Goal: Task Accomplishment & Management: Manage account settings

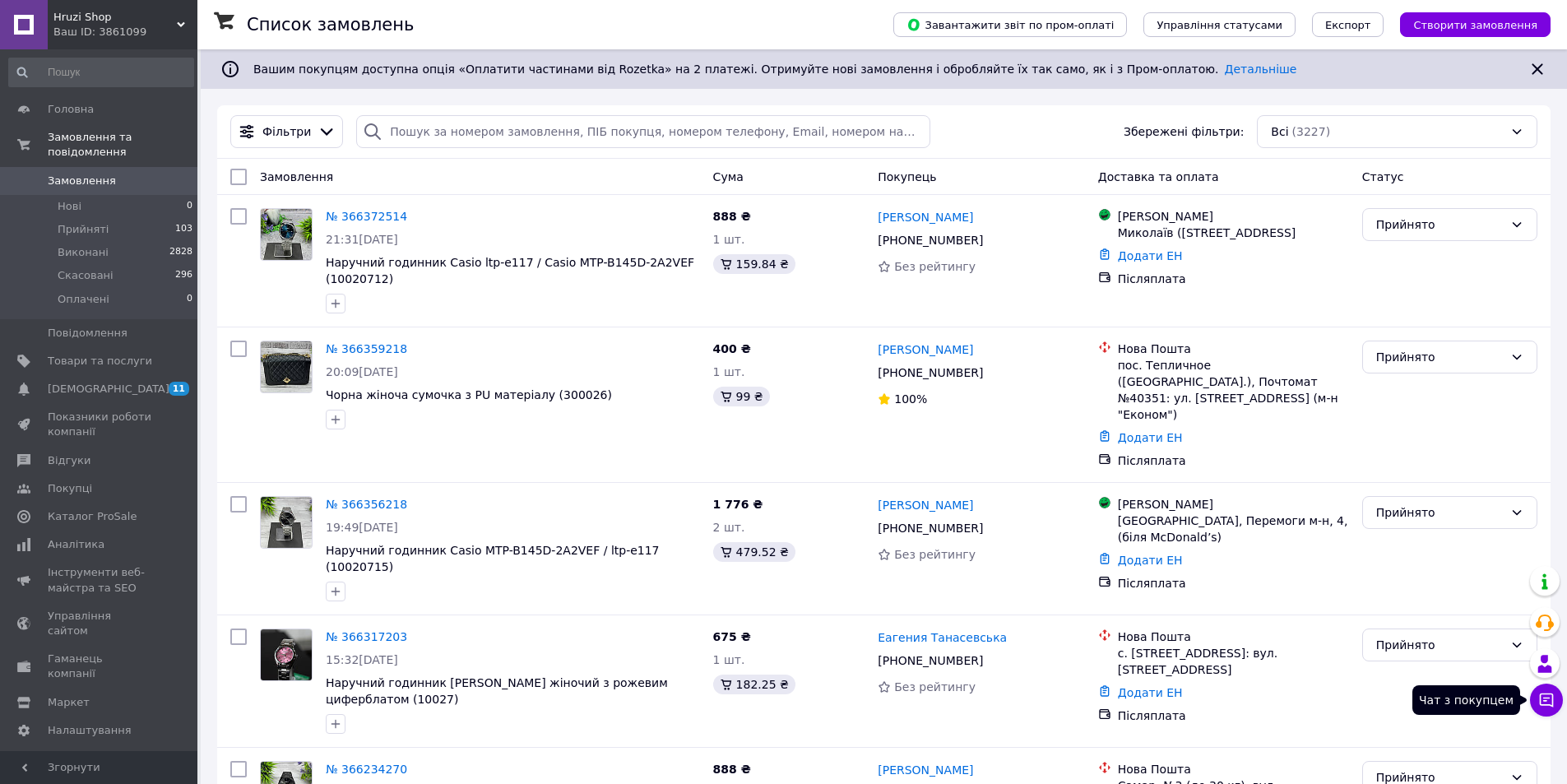
click at [1553, 705] on icon at bounding box center [1547, 700] width 14 height 14
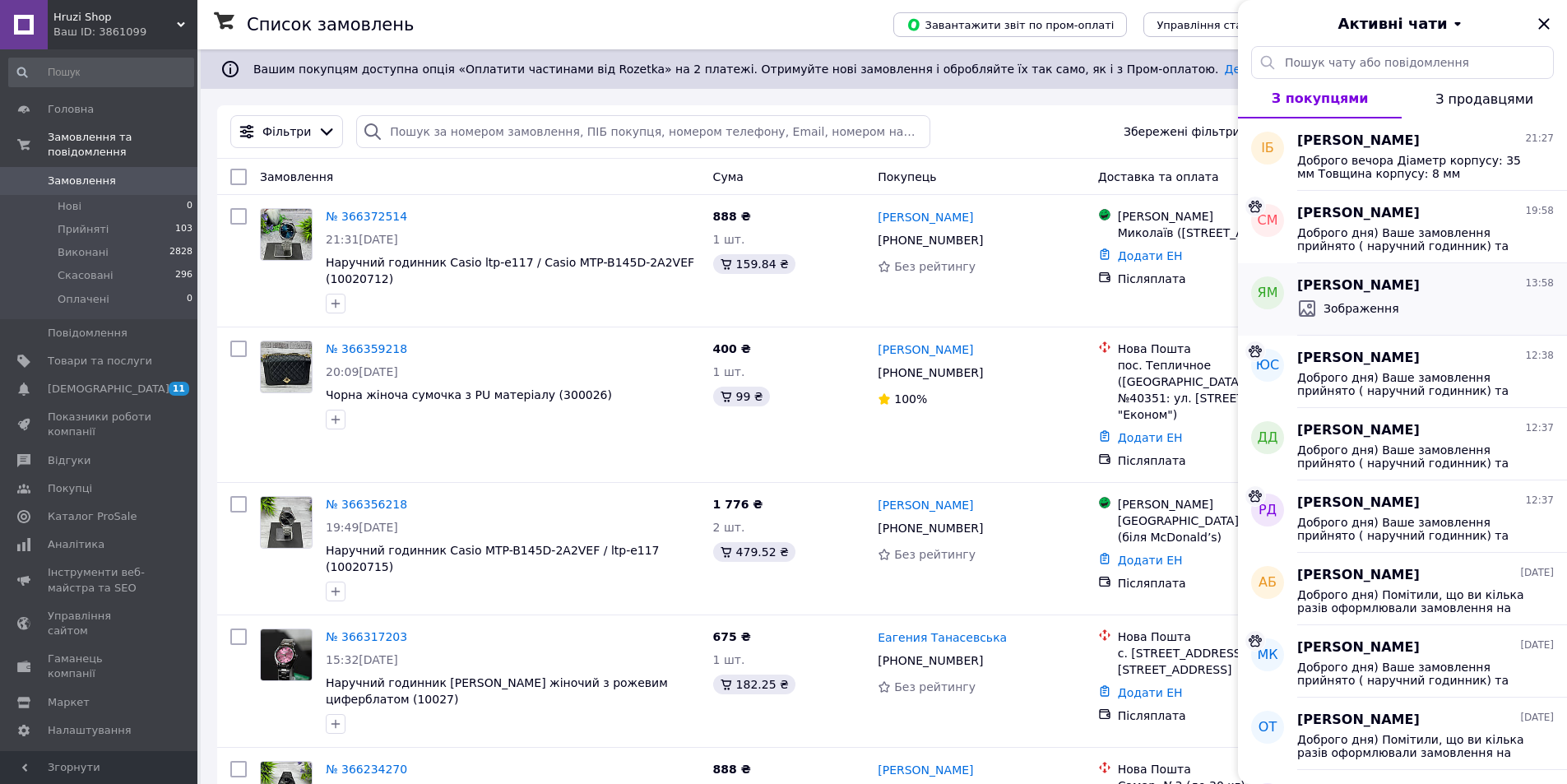
click at [1398, 315] on div "Зображення" at bounding box center [1426, 308] width 257 height 27
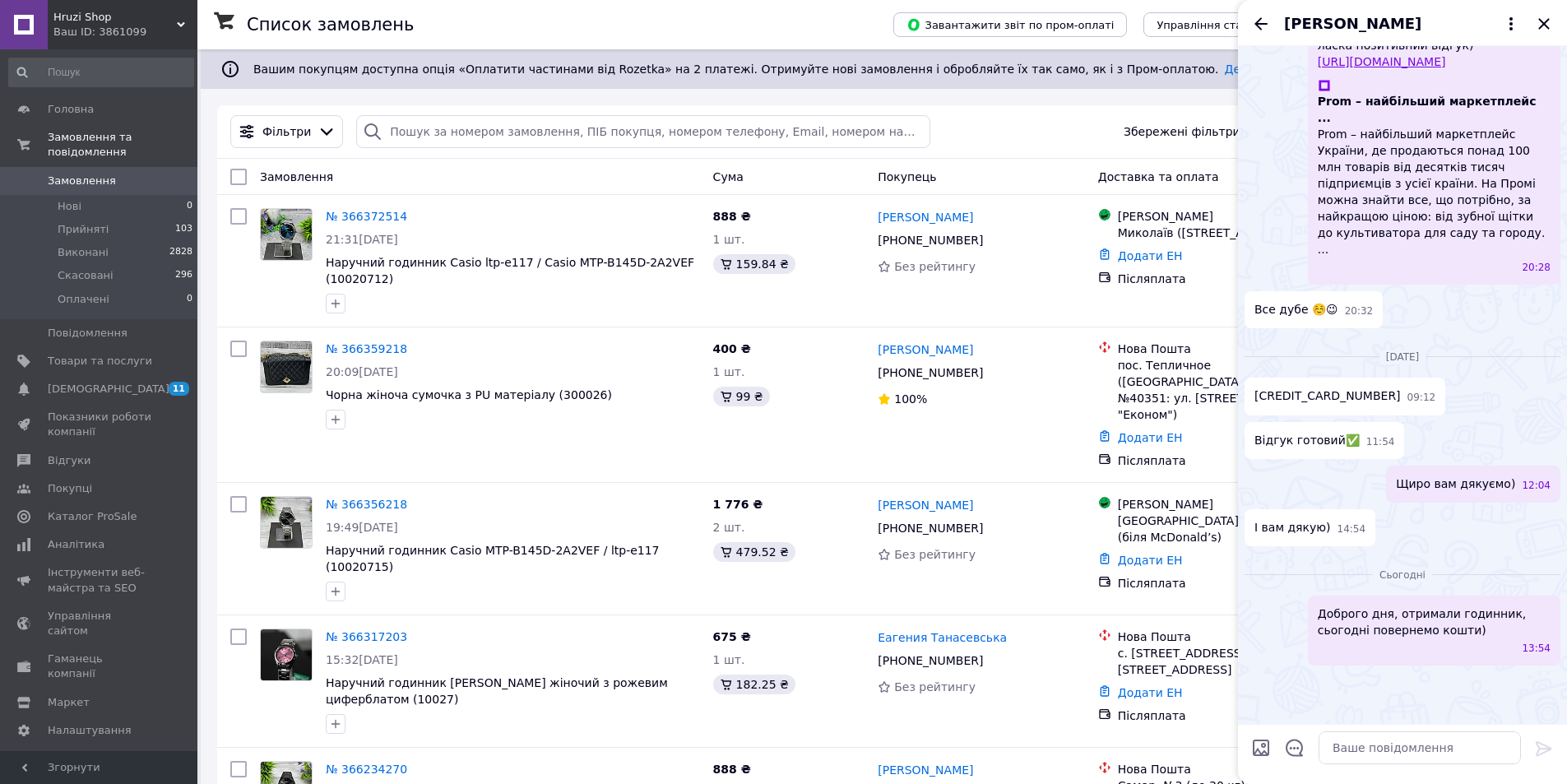
scroll to position [1567, 0]
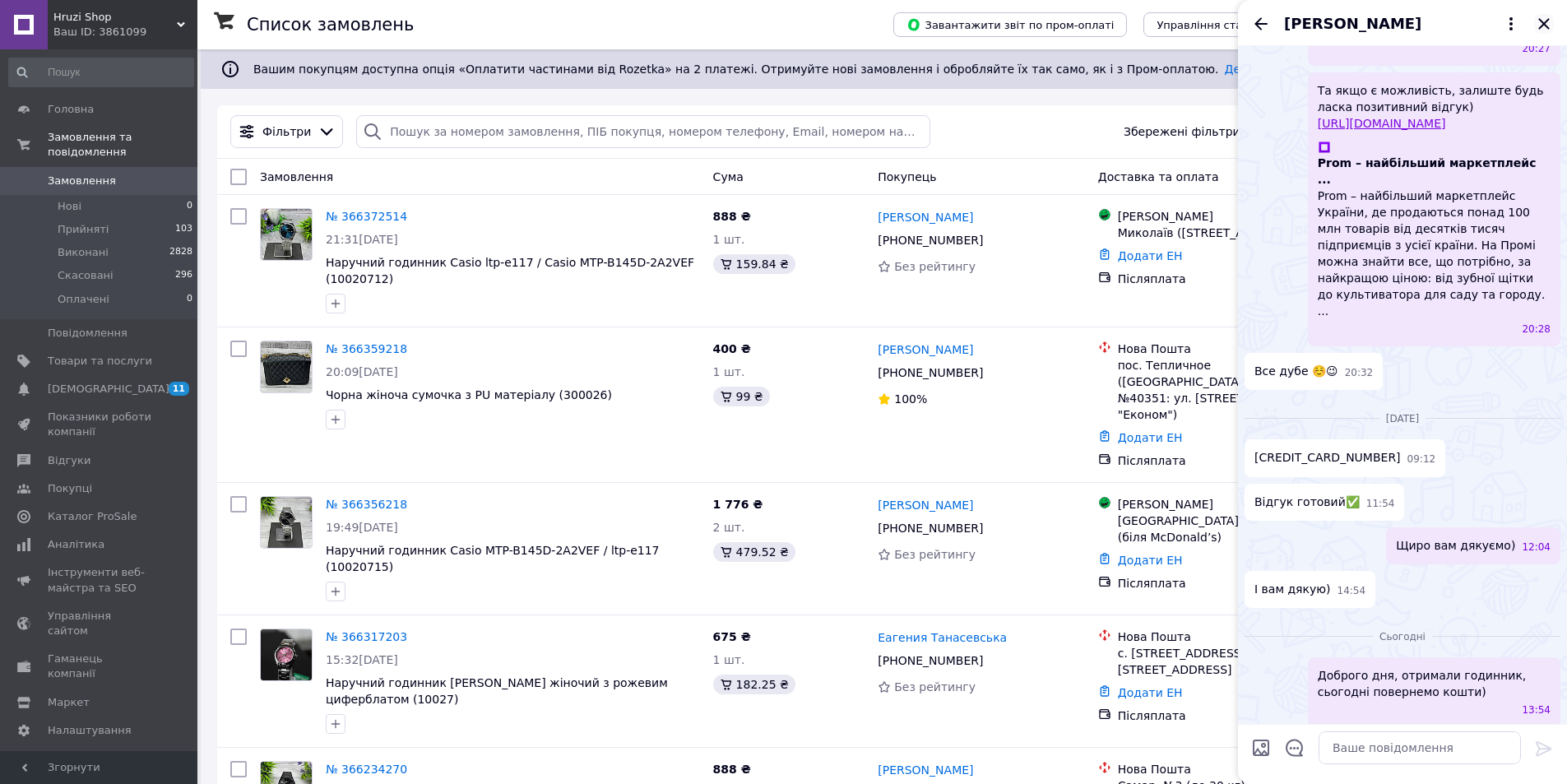
click at [1545, 28] on icon "Закрити" at bounding box center [1545, 24] width 20 height 20
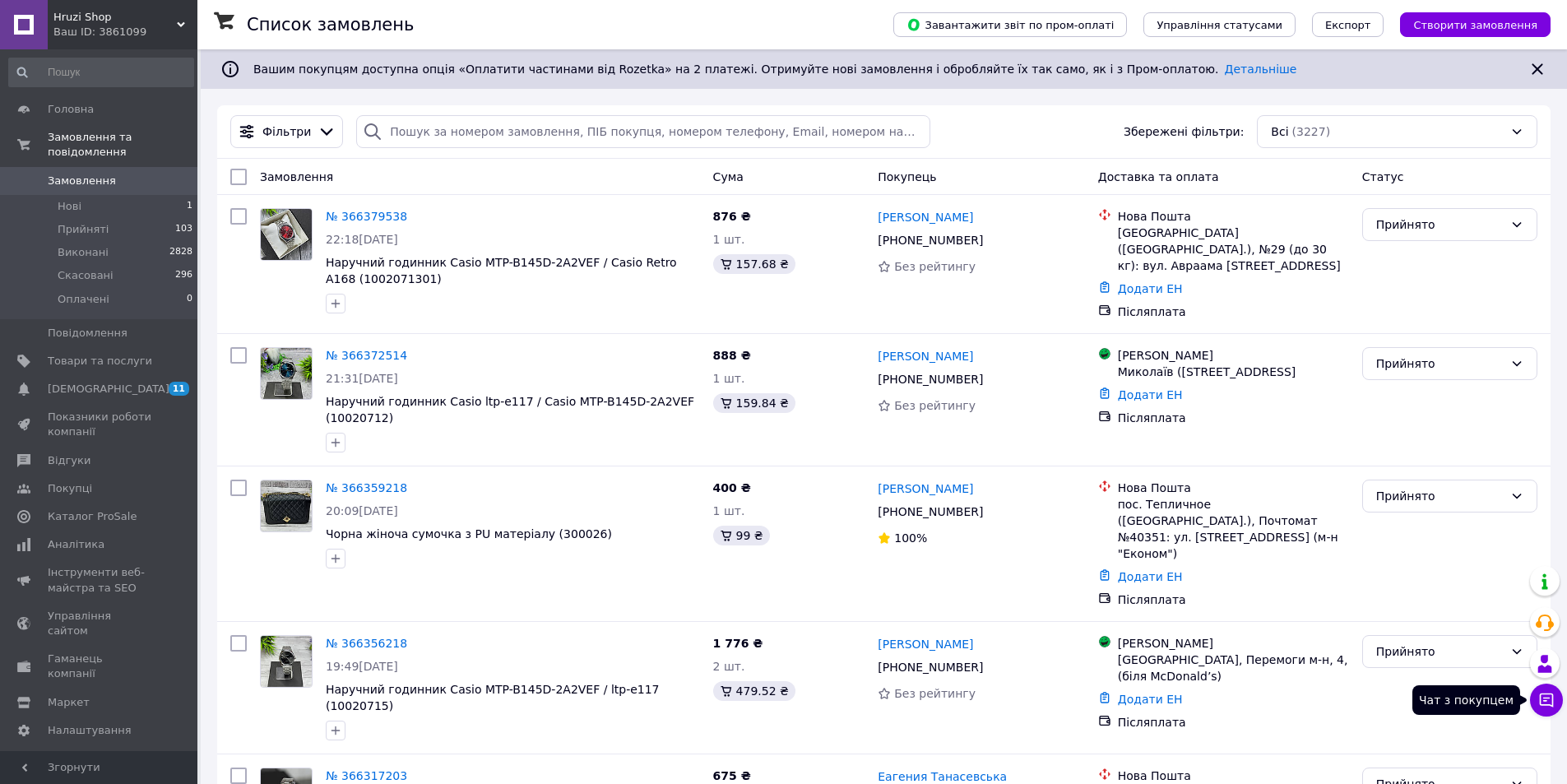
click at [1548, 704] on icon at bounding box center [1547, 700] width 14 height 14
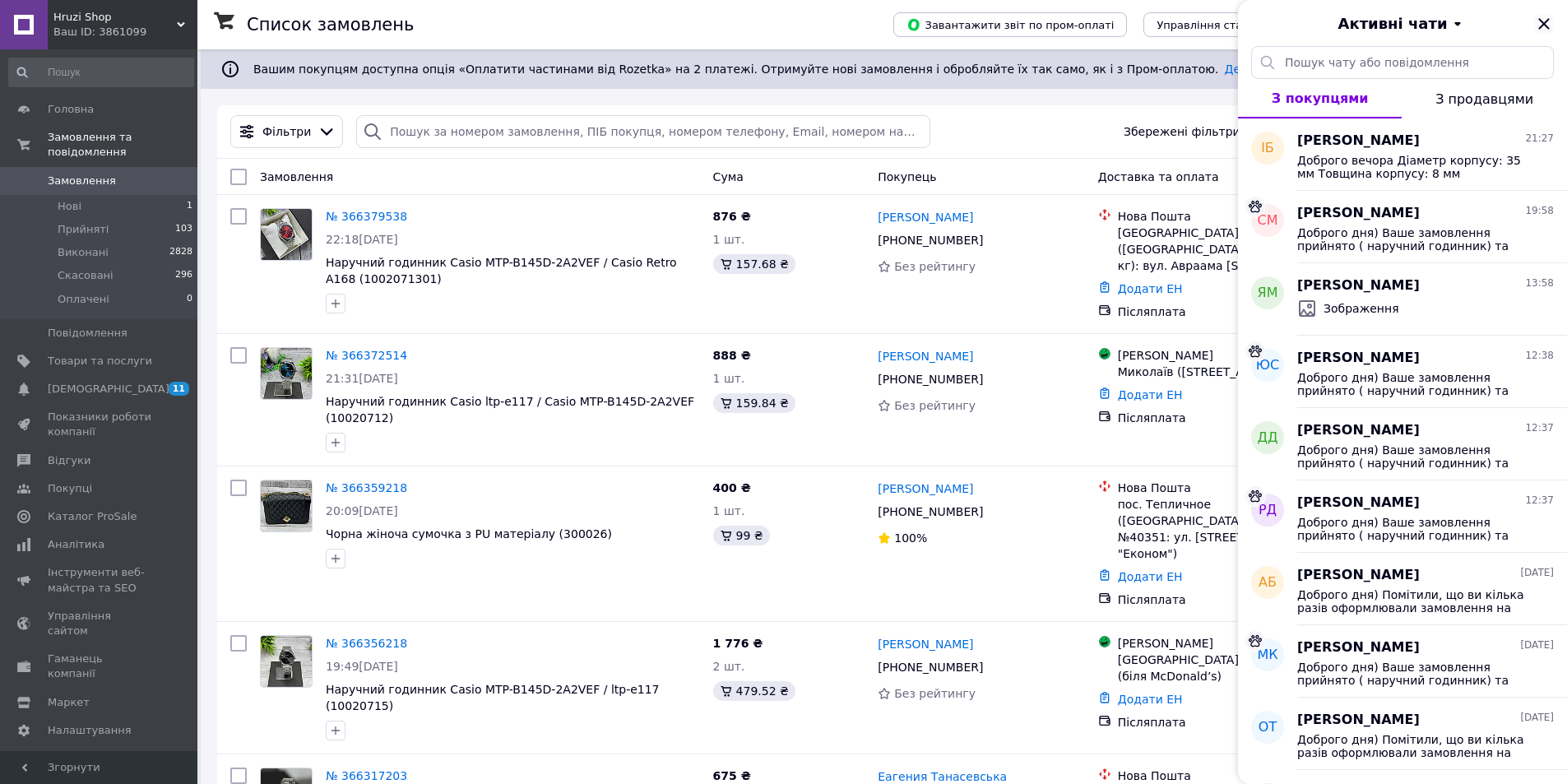
click at [1550, 21] on icon "Закрити" at bounding box center [1545, 24] width 20 height 20
